Goal: Task Accomplishment & Management: Manage account settings

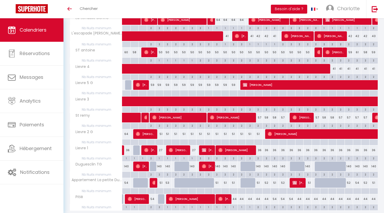
scroll to position [126, 0]
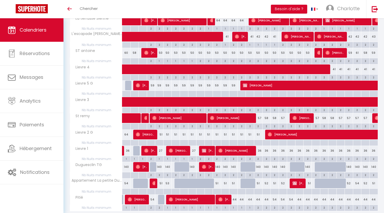
click at [193, 167] on div "140" at bounding box center [192, 167] width 8 height 10
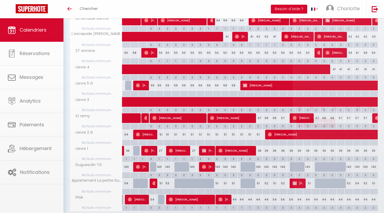
type input "140"
type input "Jeu 09 Octobre 2025"
type input "Ven 10 Octobre 2025"
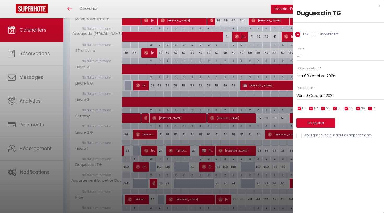
click at [312, 77] on input "Jeu 09 Octobre 2025" at bounding box center [340, 76] width 88 height 7
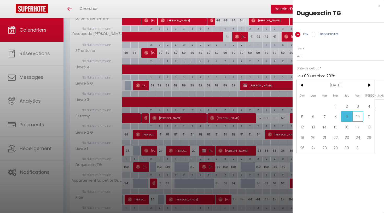
click at [359, 119] on span "10" at bounding box center [357, 116] width 11 height 10
type input "Ven 10 Octobre 2025"
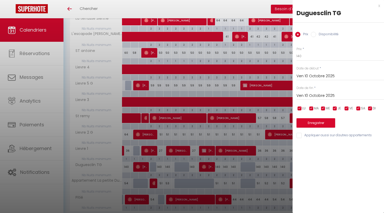
click at [317, 97] on input "Ven 10 Octobre 2025" at bounding box center [340, 95] width 88 height 7
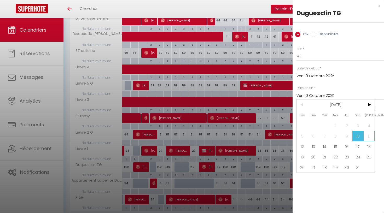
click at [368, 138] on span "11" at bounding box center [368, 136] width 11 height 10
type input "Sam 11 Octobre 2025"
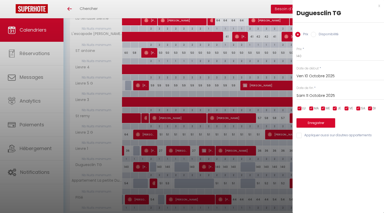
click at [330, 34] on label "Disponibilité" at bounding box center [327, 35] width 22 height 6
click at [316, 34] on input "Disponibilité" at bounding box center [313, 34] width 5 height 5
radio input "true"
radio input "false"
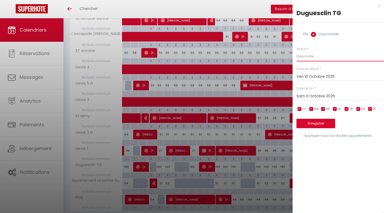
click at [319, 54] on select "Disponible Indisponible" at bounding box center [340, 56] width 88 height 10
select select "0"
click at [323, 123] on button "Enregistrer" at bounding box center [315, 123] width 39 height 9
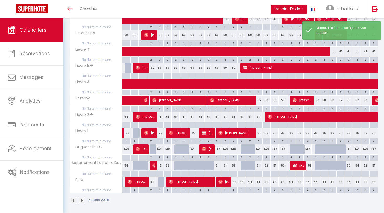
scroll to position [138, 0]
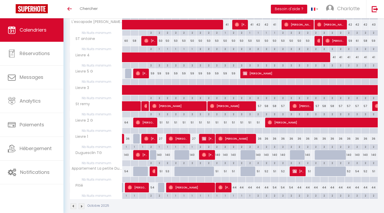
click at [161, 186] on div at bounding box center [162, 188] width 8 height 10
select select "1"
type input "Dim 05 Octobre 2025"
type input "Lun 06 Octobre 2025"
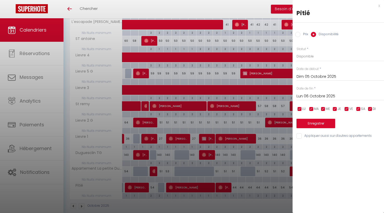
click at [380, 7] on div "x" at bounding box center [337, 6] width 88 height 6
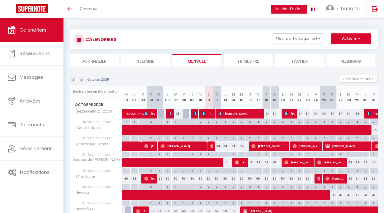
scroll to position [0, 0]
click at [204, 113] on img at bounding box center [204, 114] width 4 height 4
select select "OK"
select select "KO"
select select "0"
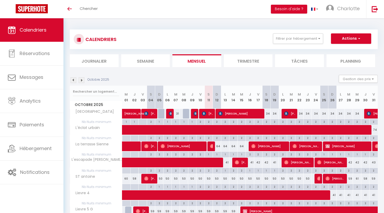
select select "0"
select select "1"
select select
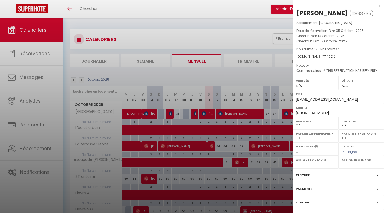
click at [379, 6] on div "x" at bounding box center [337, 6] width 88 height 6
